Goal: Transaction & Acquisition: Purchase product/service

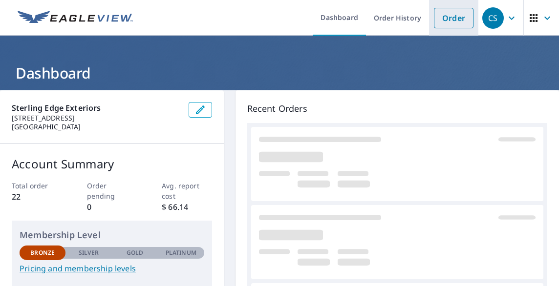
click at [457, 15] on link "Order" at bounding box center [454, 18] width 40 height 21
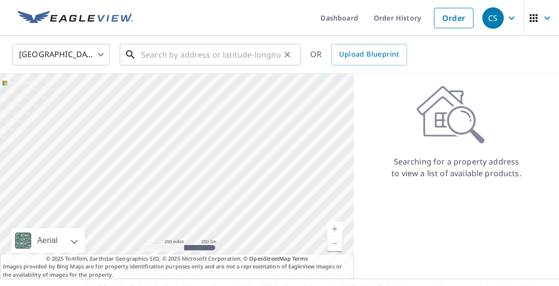
click at [207, 49] on input "text" at bounding box center [210, 54] width 139 height 27
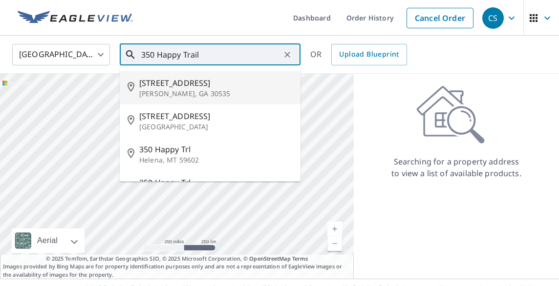
click at [194, 79] on span "[STREET_ADDRESS]" at bounding box center [215, 83] width 153 height 12
type input "[STREET_ADDRESS][PERSON_NAME]"
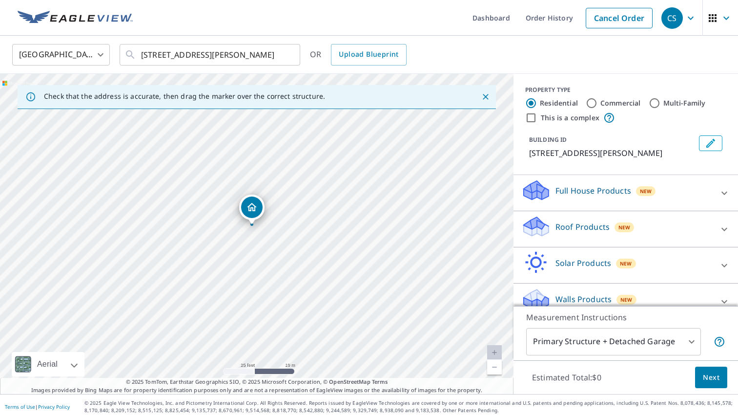
drag, startPoint x: 172, startPoint y: 199, endPoint x: 236, endPoint y: 271, distance: 95.8
click at [236, 272] on div "[STREET_ADDRESS][PERSON_NAME]" at bounding box center [257, 234] width 514 height 320
click at [558, 231] on div "Roof Products New" at bounding box center [617, 229] width 191 height 28
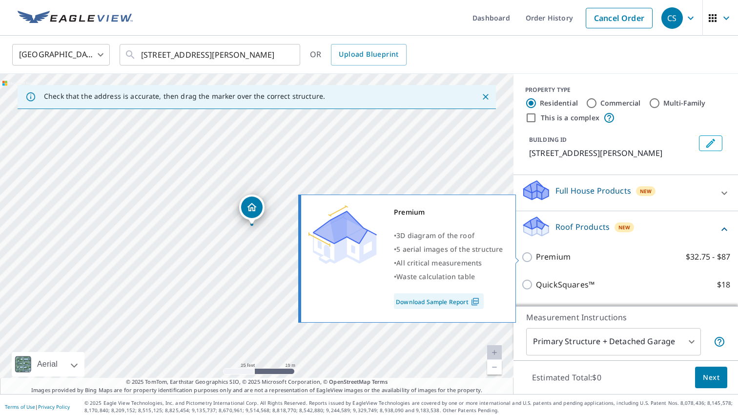
click at [558, 256] on p "Premium" at bounding box center [553, 257] width 35 height 12
click at [536, 256] on input "Premium $32.75 - $87" at bounding box center [529, 257] width 15 height 12
checkbox input "true"
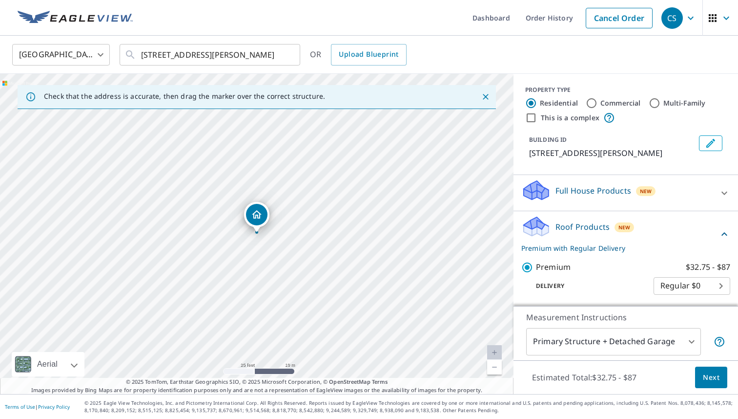
click at [558, 286] on span "Next" at bounding box center [711, 377] width 17 height 12
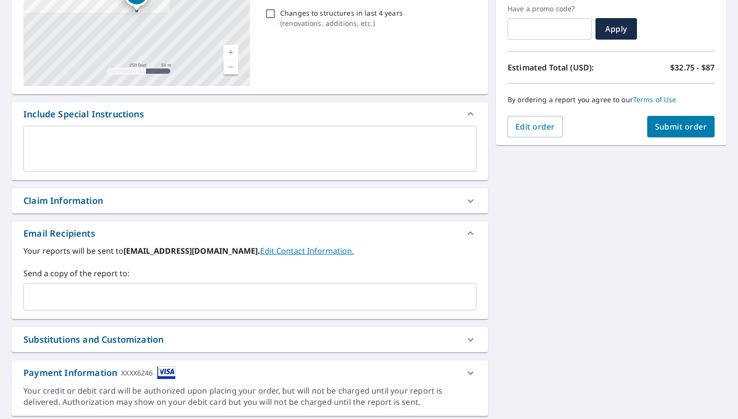
scroll to position [196, 0]
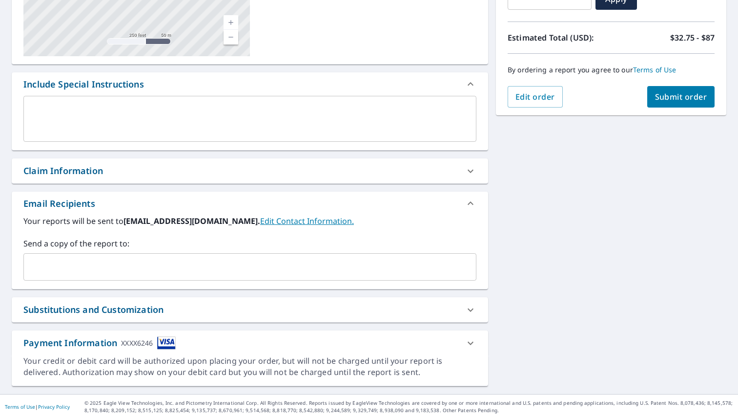
click at [293, 269] on input "text" at bounding box center [243, 266] width 430 height 19
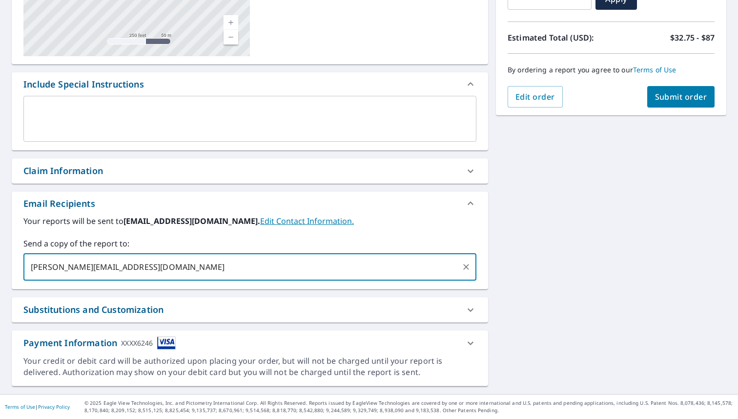
type input "[PERSON_NAME][EMAIL_ADDRESS][DOMAIN_NAME]"
click at [315, 109] on textarea at bounding box center [250, 119] width 440 height 28
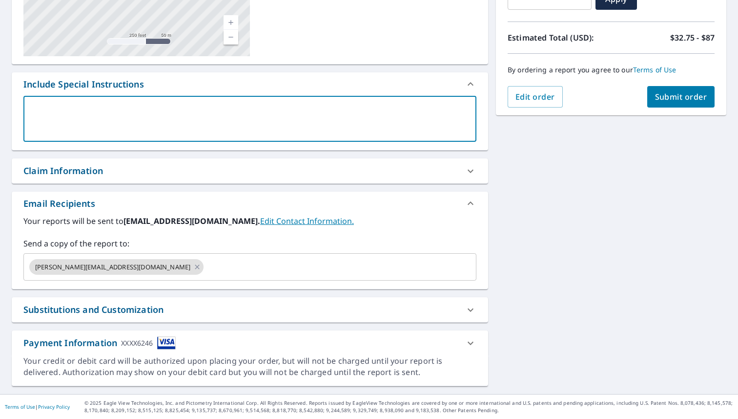
type textarea "P"
type textarea "x"
type textarea "Pl"
type textarea "x"
type textarea "Ple"
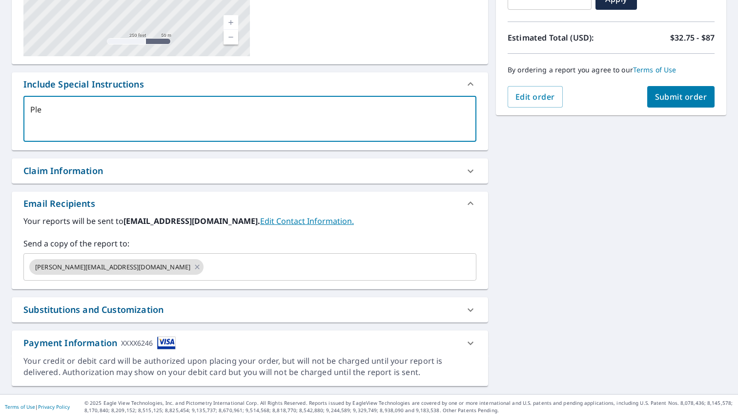
type textarea "x"
type textarea "Plea"
type textarea "x"
type textarea "Pleas"
type textarea "x"
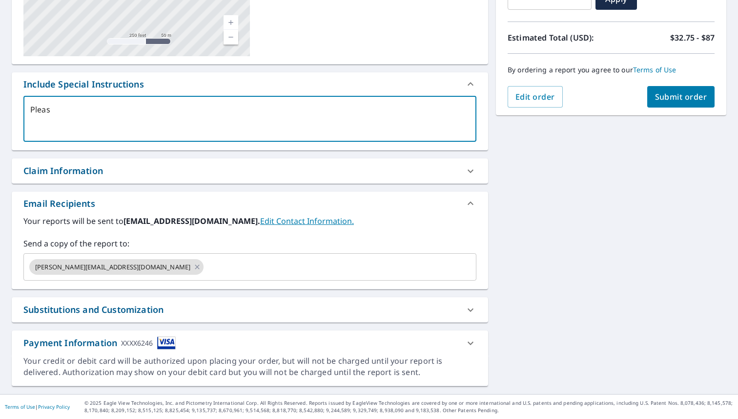
type textarea "Please"
type textarea "x"
type textarea "Please"
type textarea "x"
type textarea "Please I"
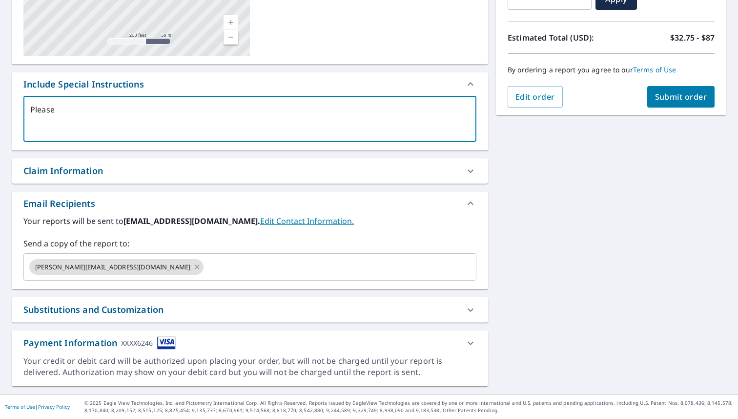
type textarea "x"
type textarea "Please In"
type textarea "x"
type textarea "Please Inc"
type textarea "x"
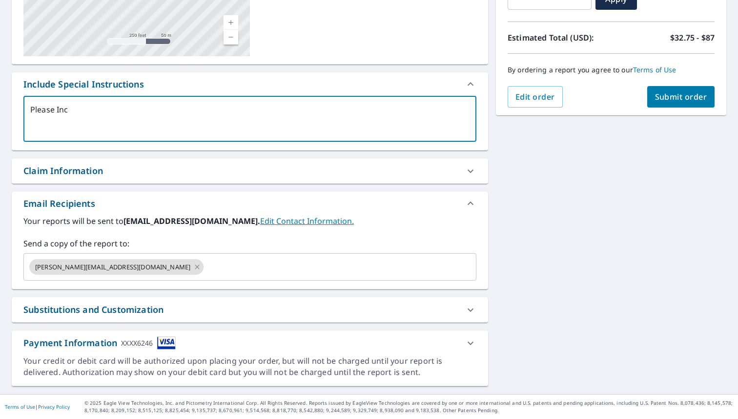
type textarea "Please Incl"
type textarea "x"
type textarea "Please Inclu"
type textarea "x"
type textarea "Please Includ"
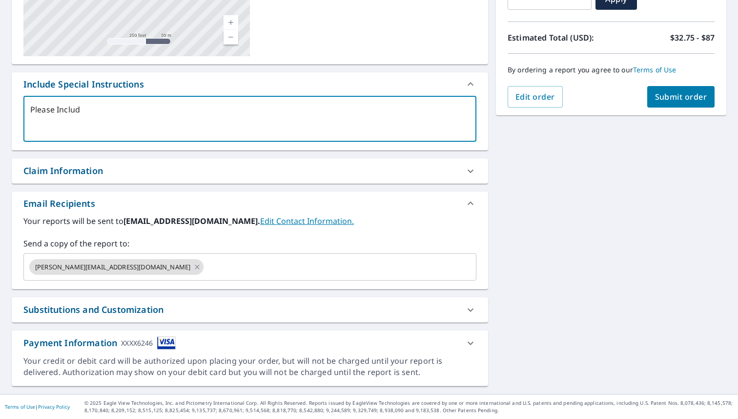
type textarea "x"
type textarea "Please Include"
type textarea "x"
type textarea "Please Include"
type textarea "x"
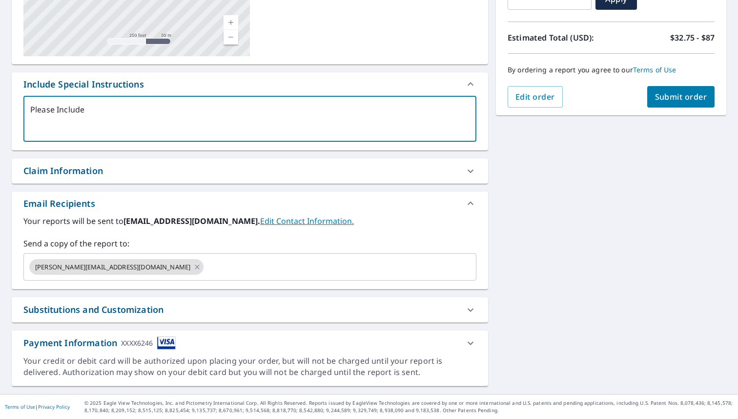
type textarea "Please Include C"
type textarea "x"
type textarea "Please Include Co"
type textarea "x"
type textarea "Please Include Cod"
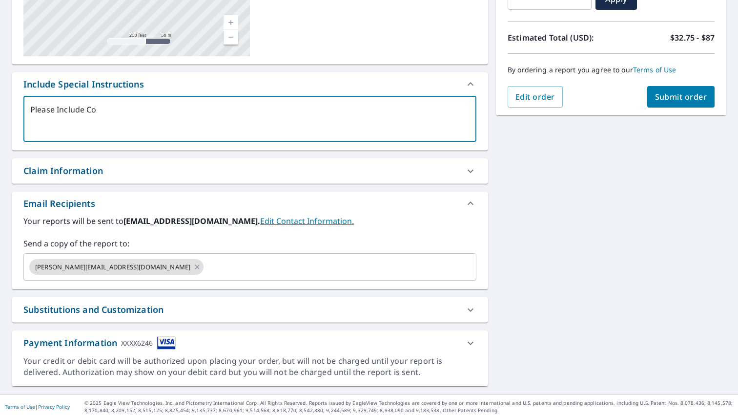
type textarea "x"
type textarea "Please Include Code"
type textarea "x"
type textarea "Please Include Code"
type textarea "x"
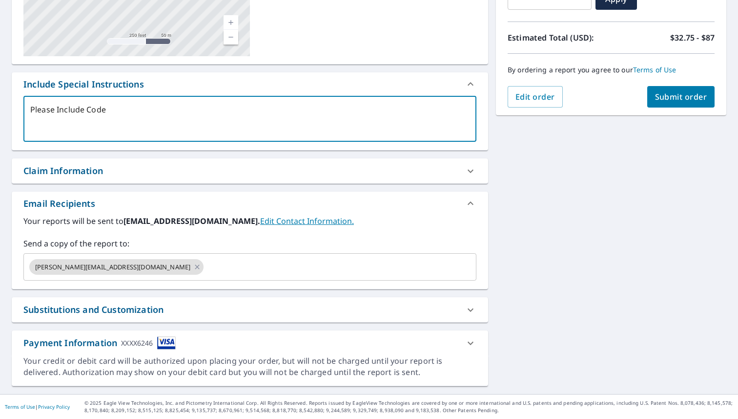
type textarea "Please Include Code U"
type textarea "x"
type textarea "Please Include Code Up"
type textarea "x"
type textarea "Please Include Code Upg"
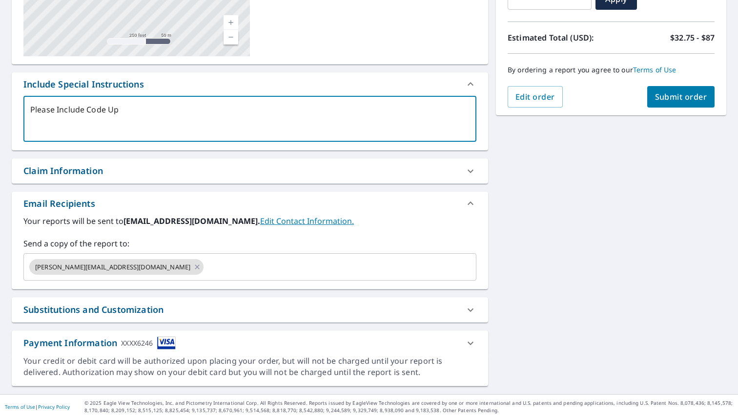
type textarea "x"
type textarea "Please Include Code Upgr"
type textarea "x"
type textarea "Please Include Code Upgra"
type textarea "x"
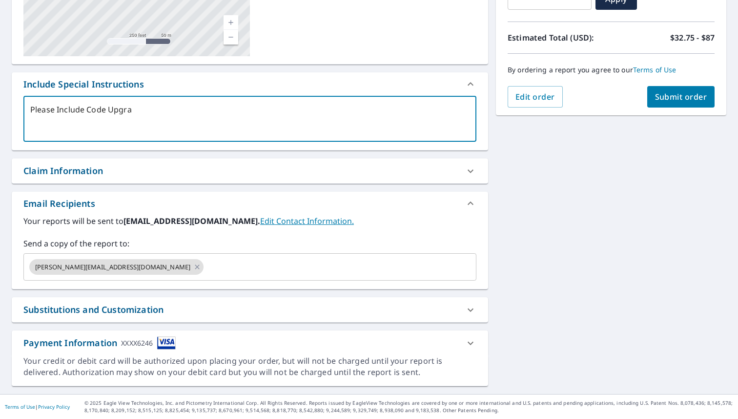
type textarea "Please Include Code Upgrad"
type textarea "x"
type textarea "Please Include Code Upgrade"
type textarea "x"
type textarea "Please Include Code Upgrades"
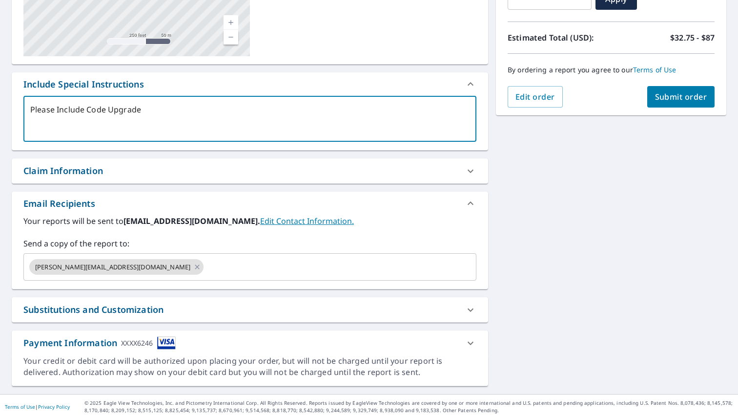
type textarea "x"
type textarea "Please Include Code Upgrades!"
type textarea "x"
type textarea "Please Include Code Upgrades!"
click at [558, 101] on span "Submit order" at bounding box center [681, 96] width 52 height 11
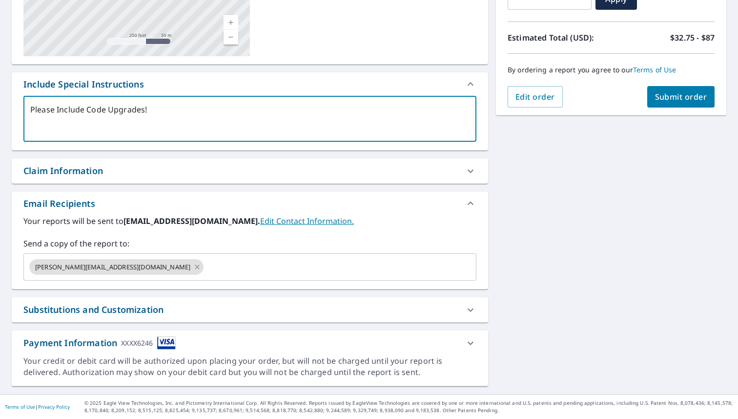
type textarea "x"
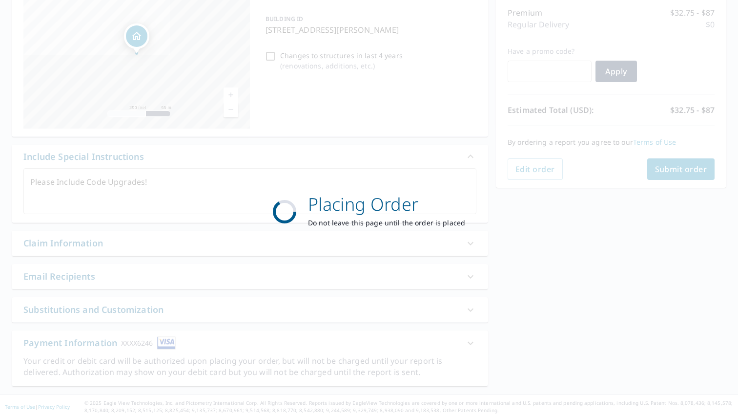
scroll to position [124, 0]
